Goal: Use online tool/utility: Utilize a website feature to perform a specific function

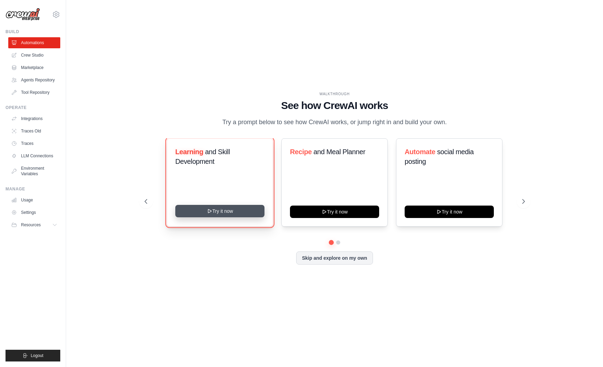
click at [242, 217] on button "Try it now" at bounding box center [219, 211] width 89 height 12
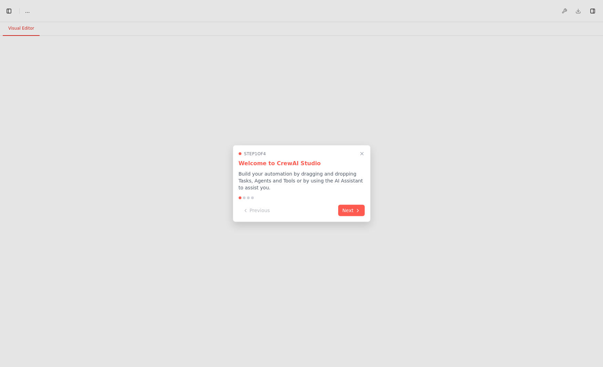
select select "****"
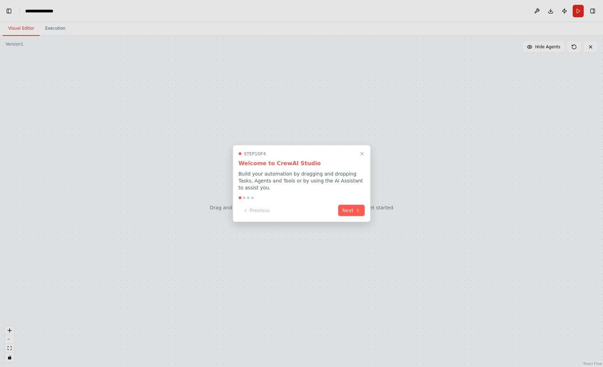
scroll to position [1516, 0]
click at [352, 208] on button "Next" at bounding box center [351, 209] width 27 height 11
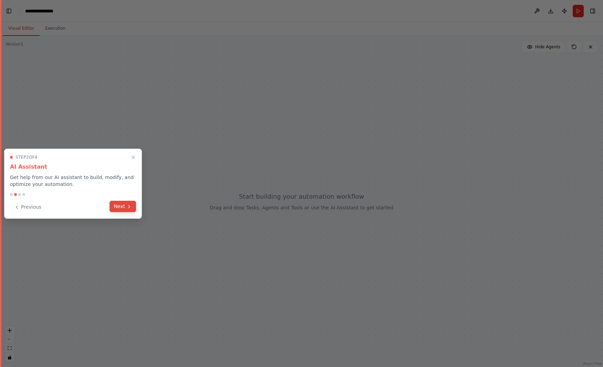
scroll to position [0, 25]
click at [124, 210] on button "Next" at bounding box center [123, 206] width 27 height 11
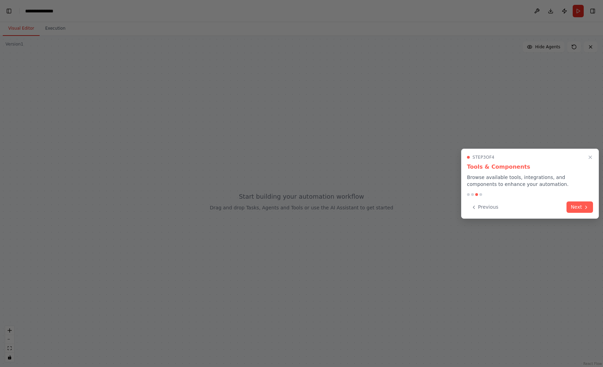
scroll to position [1998, 0]
click at [589, 209] on icon at bounding box center [587, 207] width 6 height 6
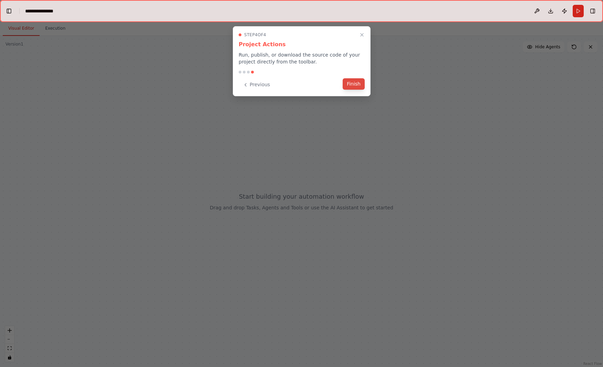
scroll to position [2032, 0]
click at [355, 87] on button "Finish" at bounding box center [354, 83] width 22 height 11
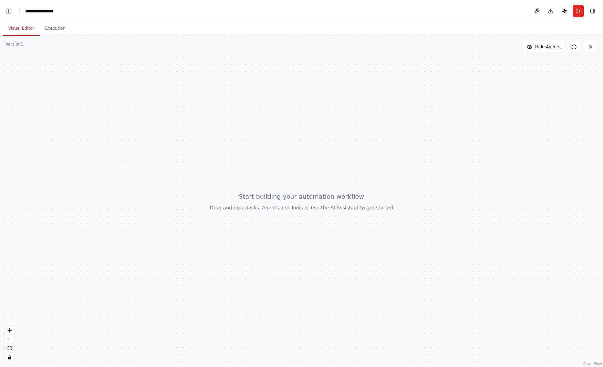
drag, startPoint x: 266, startPoint y: 163, endPoint x: 252, endPoint y: 185, distance: 26.1
click at [253, 186] on div at bounding box center [301, 201] width 603 height 331
drag, startPoint x: 252, startPoint y: 185, endPoint x: 118, endPoint y: 80, distance: 170.1
click at [244, 172] on div at bounding box center [301, 201] width 603 height 331
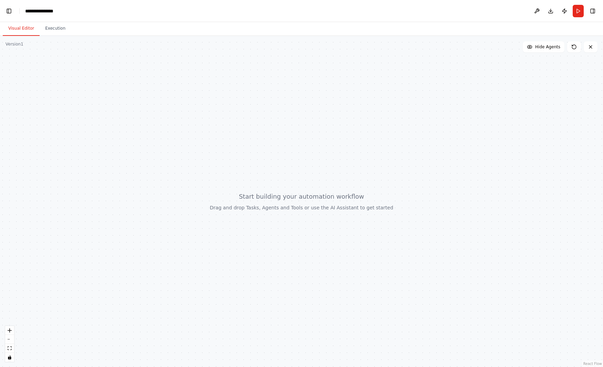
click at [28, 27] on button "Visual Editor" at bounding box center [21, 28] width 37 height 14
click at [52, 26] on button "Execution" at bounding box center [55, 28] width 31 height 14
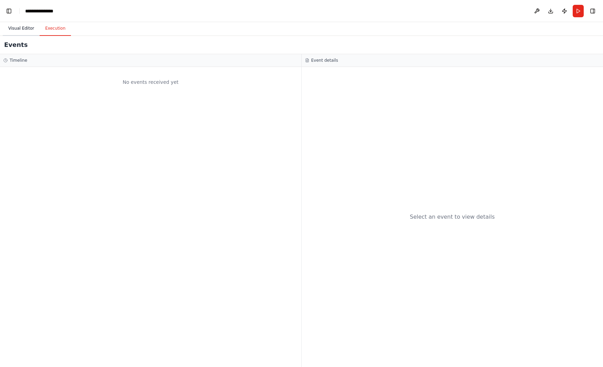
click at [20, 28] on button "Visual Editor" at bounding box center [21, 28] width 37 height 14
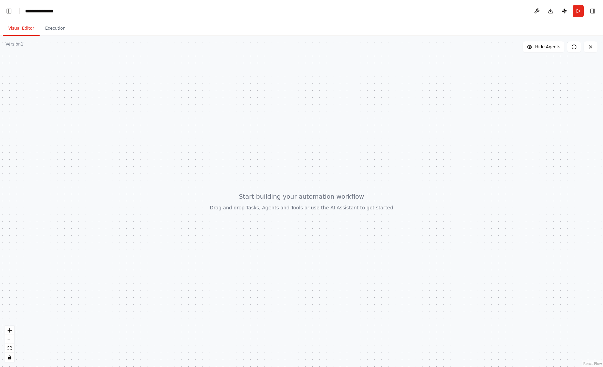
click at [264, 163] on div at bounding box center [301, 201] width 603 height 331
click at [550, 48] on span "Hide Agents" at bounding box center [548, 47] width 25 height 6
click at [549, 48] on span "Show Agents" at bounding box center [547, 47] width 27 height 6
click at [32, 203] on div at bounding box center [301, 201] width 603 height 331
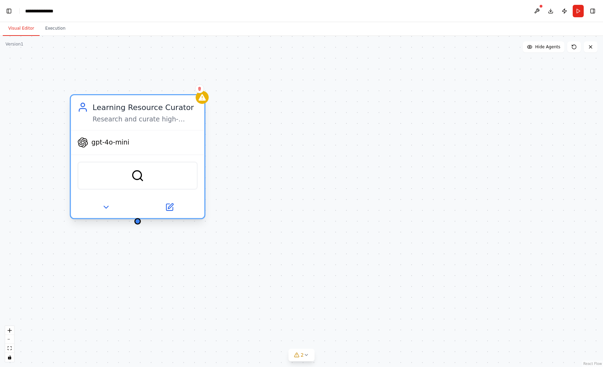
drag, startPoint x: 20, startPoint y: 90, endPoint x: 179, endPoint y: 196, distance: 191.4
click at [179, 196] on div at bounding box center [138, 207] width 134 height 22
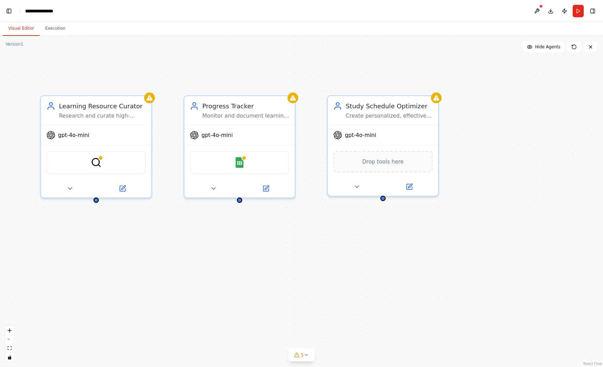
scroll to position [2817, 0]
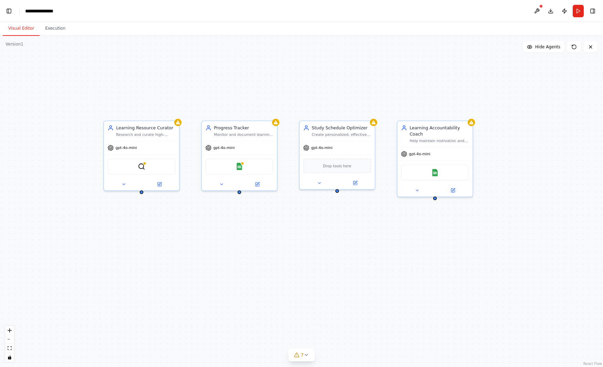
drag, startPoint x: 266, startPoint y: 268, endPoint x: 263, endPoint y: 244, distance: 24.0
click at [263, 244] on div "Learning Resource Curator Research and curate high-quality, personalized learni…" at bounding box center [301, 201] width 603 height 331
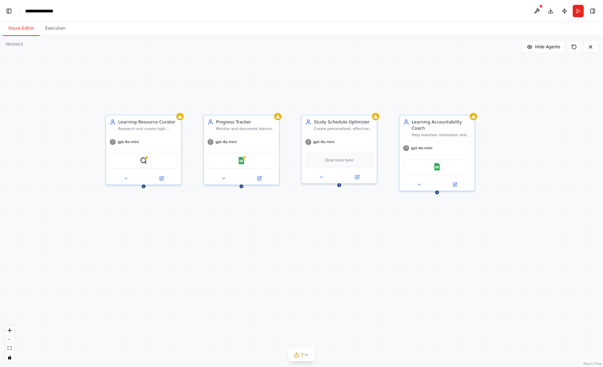
drag, startPoint x: 269, startPoint y: 268, endPoint x: 269, endPoint y: 259, distance: 9.0
click at [269, 259] on div "Learning Resource Curator Research and curate high-quality, personalized learni…" at bounding box center [301, 201] width 603 height 331
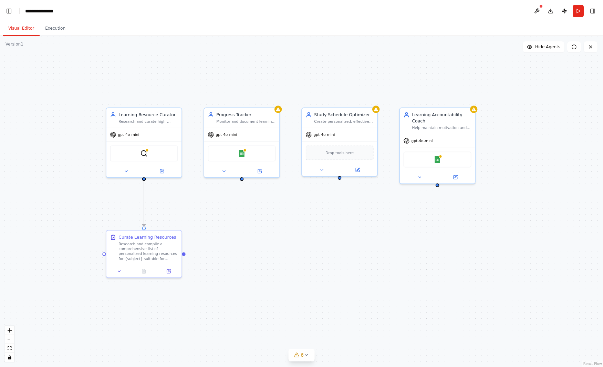
scroll to position [3165, 0]
click at [378, 265] on div ".deletable-edge-delete-btn { width: 20px; height: 20px; border: 0px solid #ffff…" at bounding box center [301, 201] width 603 height 331
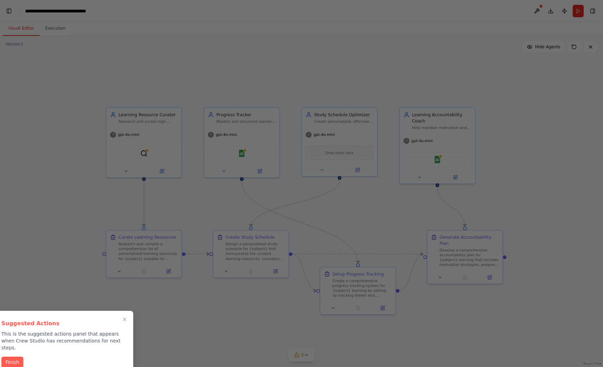
scroll to position [3926, 0]
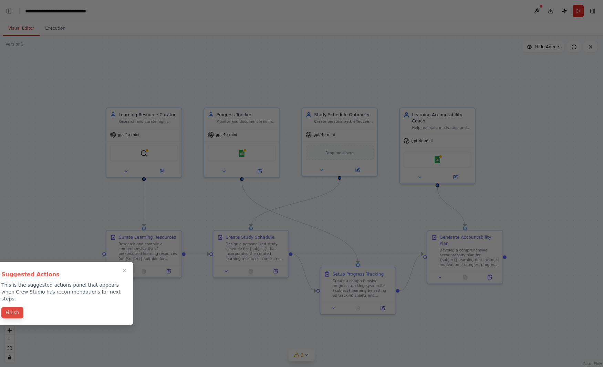
click at [13, 307] on button "Finish" at bounding box center [12, 312] width 22 height 11
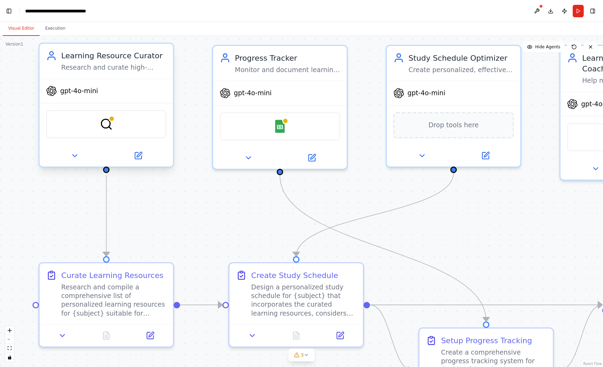
scroll to position [11764, 0]
click at [99, 88] on div "gpt-4o-mini" at bounding box center [107, 91] width 134 height 24
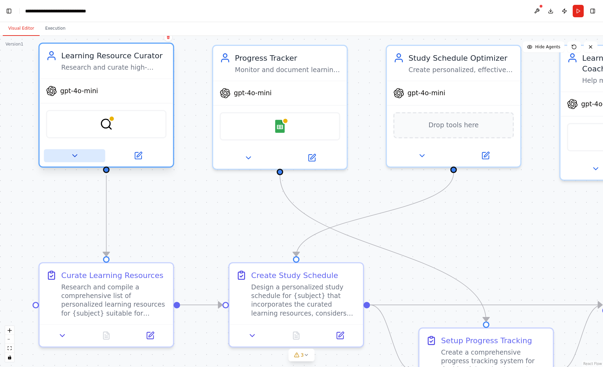
click at [70, 156] on button at bounding box center [74, 155] width 61 height 13
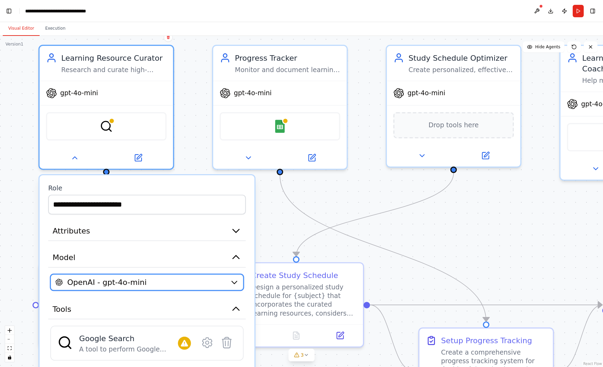
click at [126, 283] on span "OpenAI - gpt-4o-mini" at bounding box center [107, 282] width 80 height 11
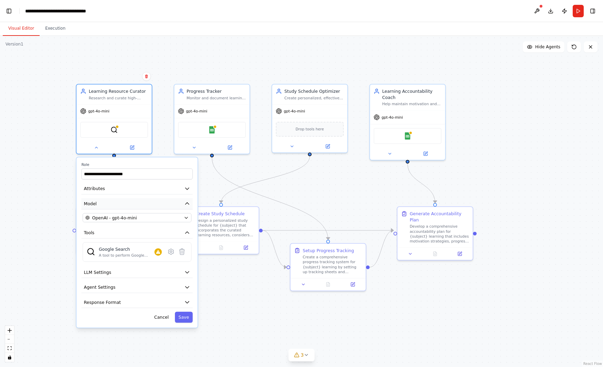
drag, startPoint x: 60, startPoint y: 233, endPoint x: 115, endPoint y: 202, distance: 63.7
click at [49, 168] on div ".deletable-edge-delete-btn { width: 20px; height: 20px; border: 0px solid #ffff…" at bounding box center [301, 201] width 603 height 331
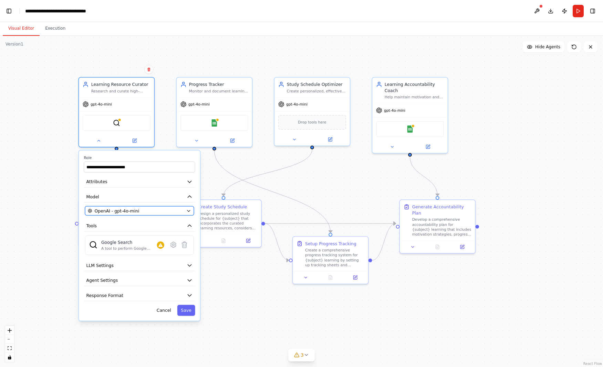
click at [137, 211] on div "OpenAI - gpt-4o-mini" at bounding box center [136, 210] width 96 height 6
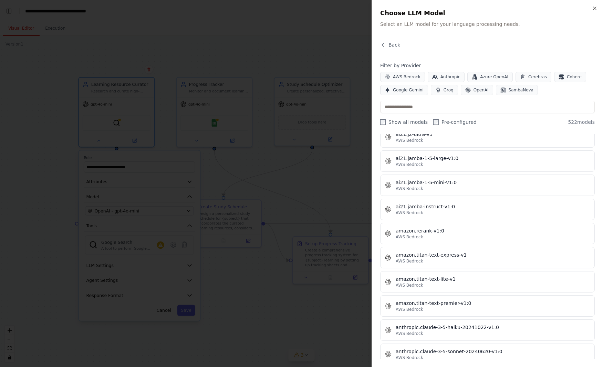
scroll to position [0, 0]
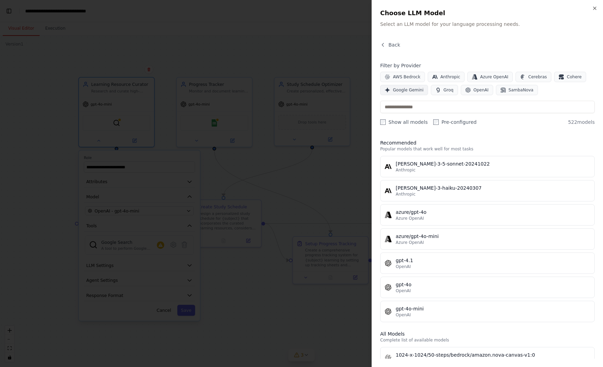
click at [399, 88] on span "Google Gemini" at bounding box center [408, 90] width 31 height 6
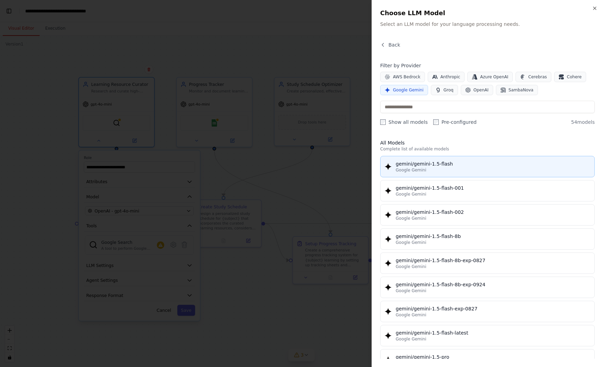
click at [482, 158] on button "gemini/gemini-1.5-flash Google Gemini" at bounding box center [487, 166] width 215 height 21
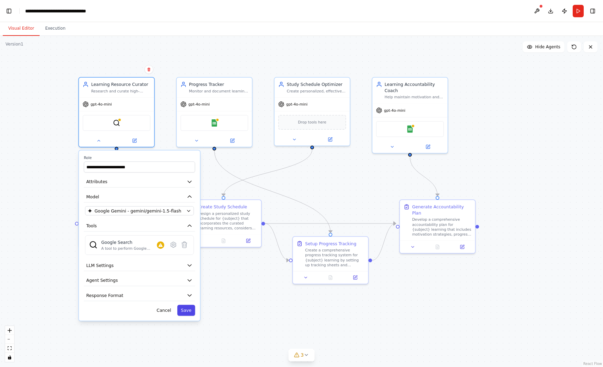
click at [191, 313] on button "Save" at bounding box center [186, 310] width 18 height 11
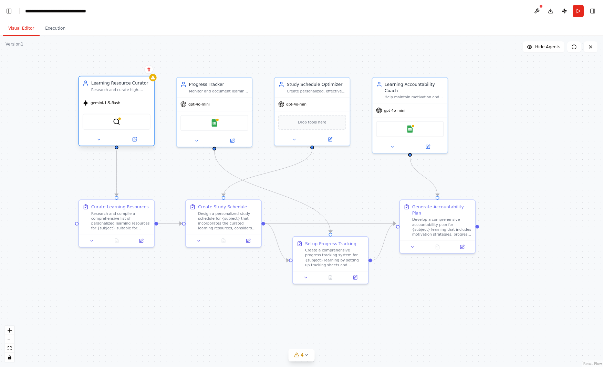
click at [128, 103] on div "gemini-1.5-flash" at bounding box center [116, 102] width 75 height 13
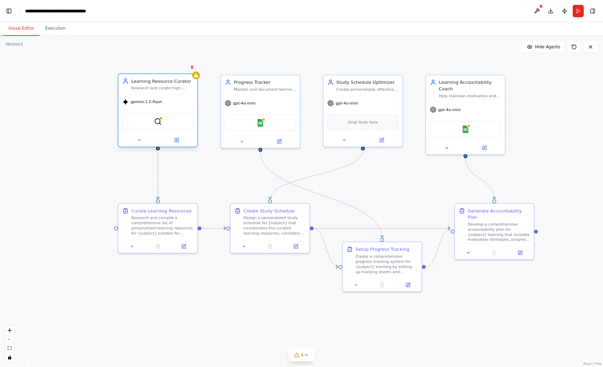
click at [161, 126] on div "SerplyWebSearchTool" at bounding box center [157, 121] width 71 height 17
click at [161, 120] on img at bounding box center [158, 122] width 8 height 8
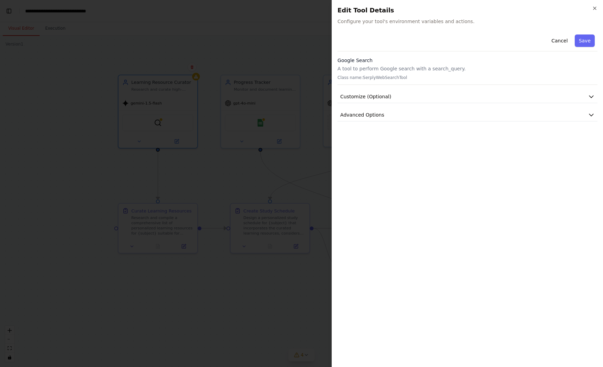
click at [150, 121] on div at bounding box center [301, 183] width 603 height 367
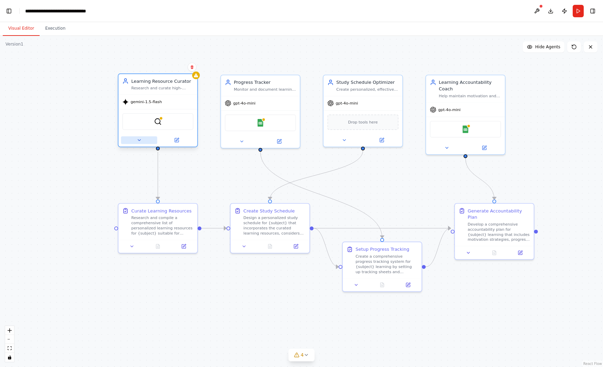
click at [139, 141] on icon at bounding box center [138, 140] width 5 height 5
